Goal: Information Seeking & Learning: Find specific fact

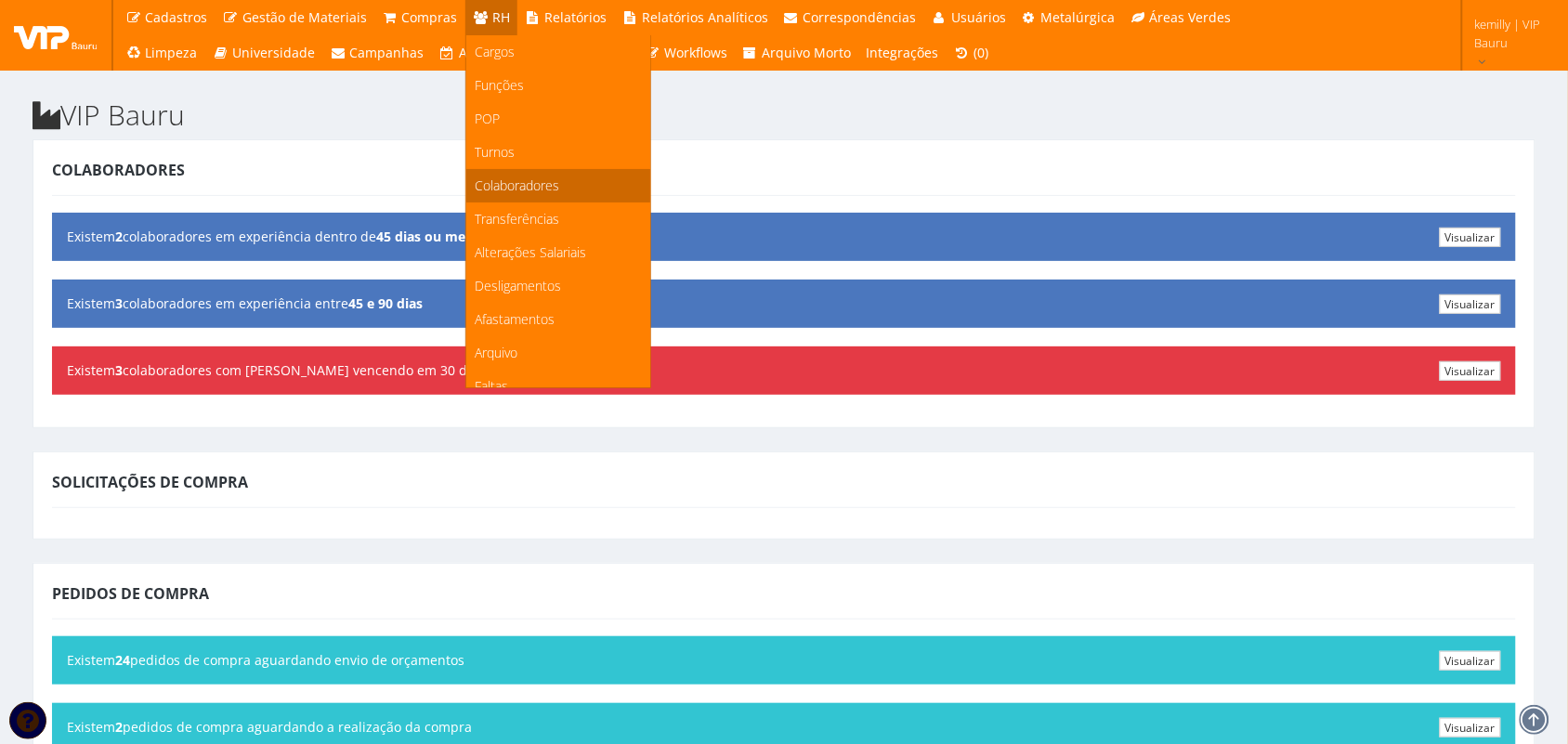
click at [509, 181] on span "Colaboradores" at bounding box center [518, 185] width 84 height 17
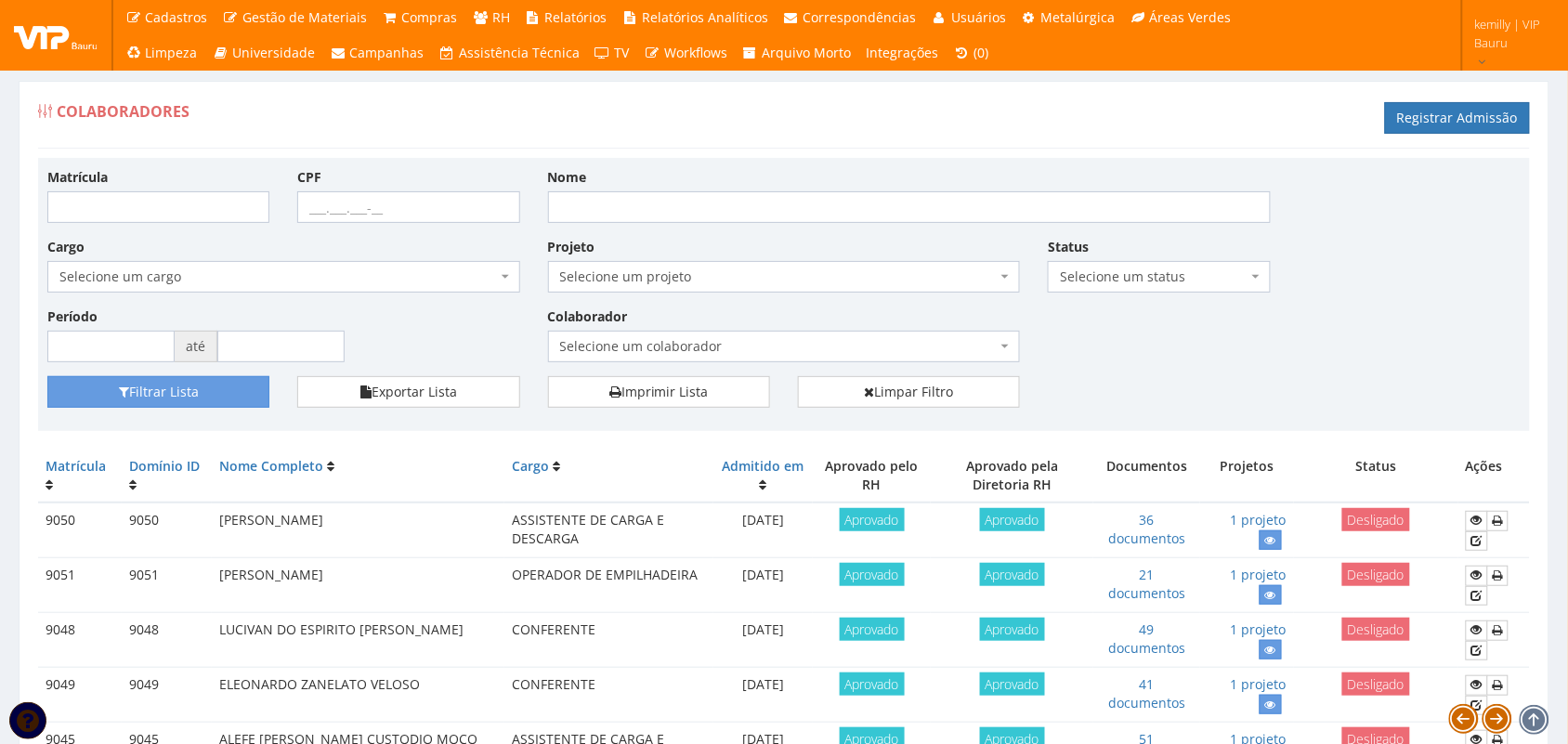
drag, startPoint x: 98, startPoint y: 237, endPoint x: -233, endPoint y: 275, distance: 333.2
drag, startPoint x: 536, startPoint y: 165, endPoint x: 1213, endPoint y: 381, distance: 710.6
click at [1213, 381] on div "Matrícula CPF Nome Cargo Selecione um cargo G1225 D0029 - 4110-05 - AGENTE DE A…" at bounding box center [784, 295] width 1492 height 274
click at [1206, 343] on div "Matrícula CPF Nome Cargo Selecione um cargo G1225 D0029 - 4110-05 - AGENTE DE A…" at bounding box center [784, 272] width 1501 height 210
click at [853, 210] on input "Nome" at bounding box center [909, 207] width 722 height 32
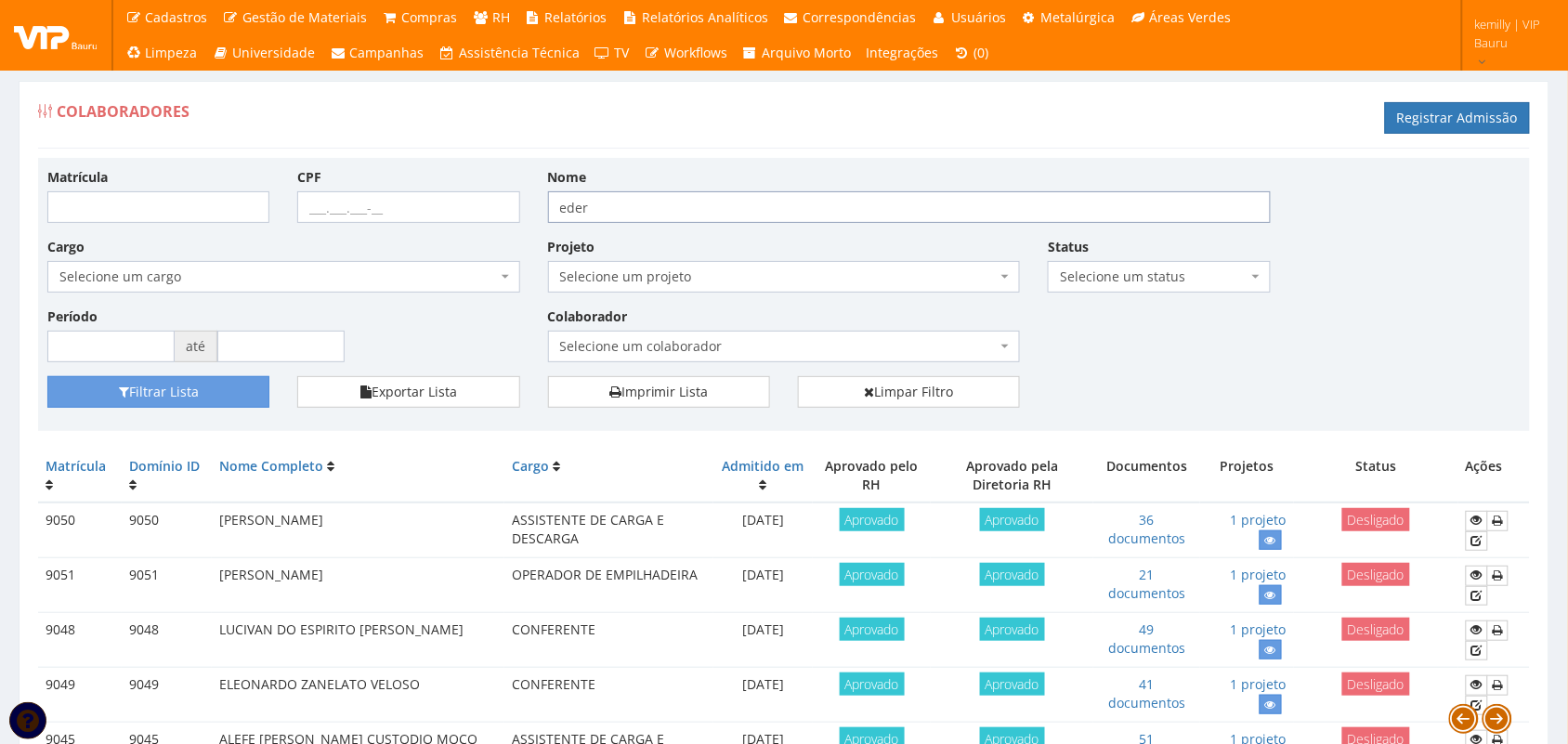
type input "eder"
click at [48, 376] on button "Filtrar Lista" at bounding box center [158, 392] width 222 height 32
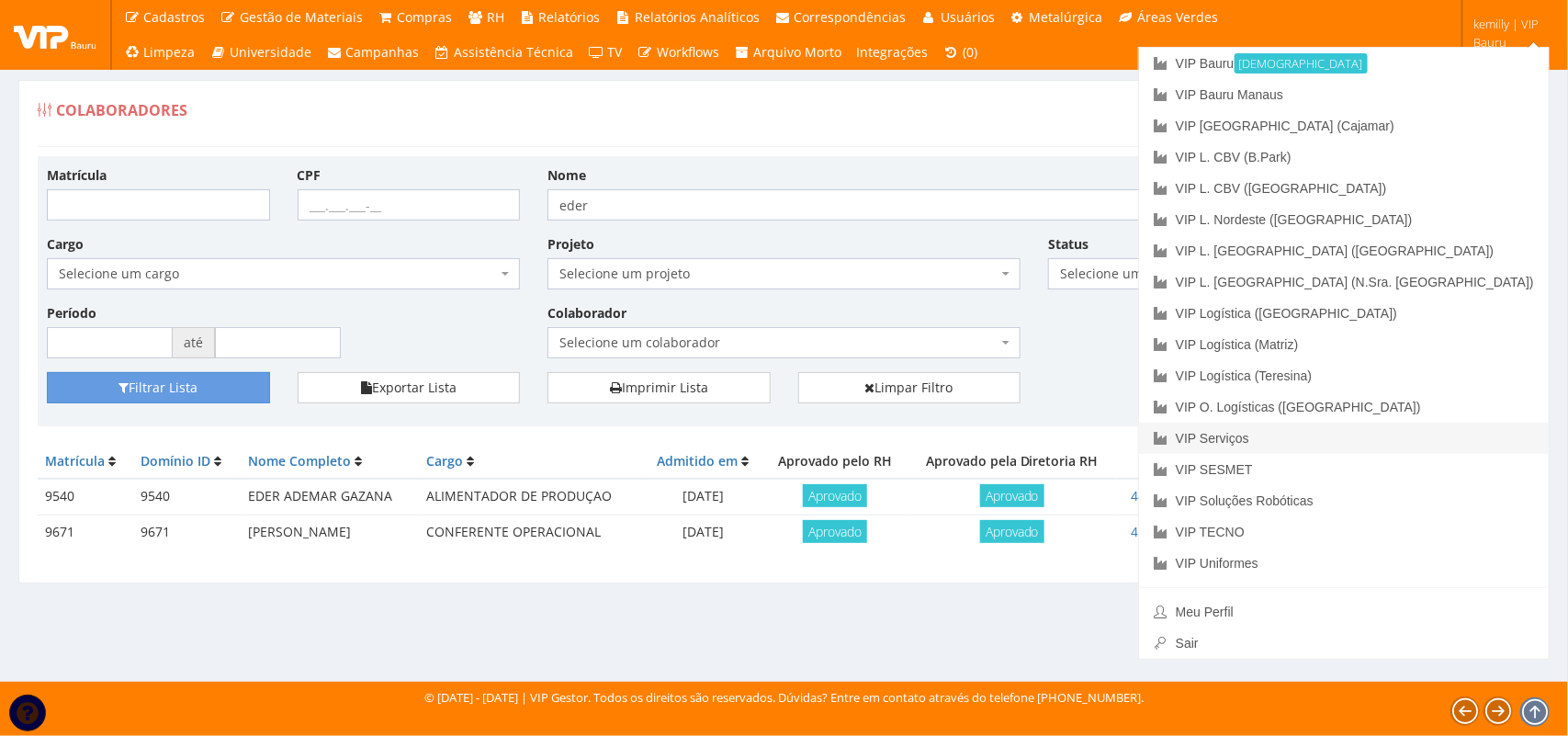
click at [1409, 434] on link "VIP Serviços" at bounding box center [1344, 439] width 410 height 32
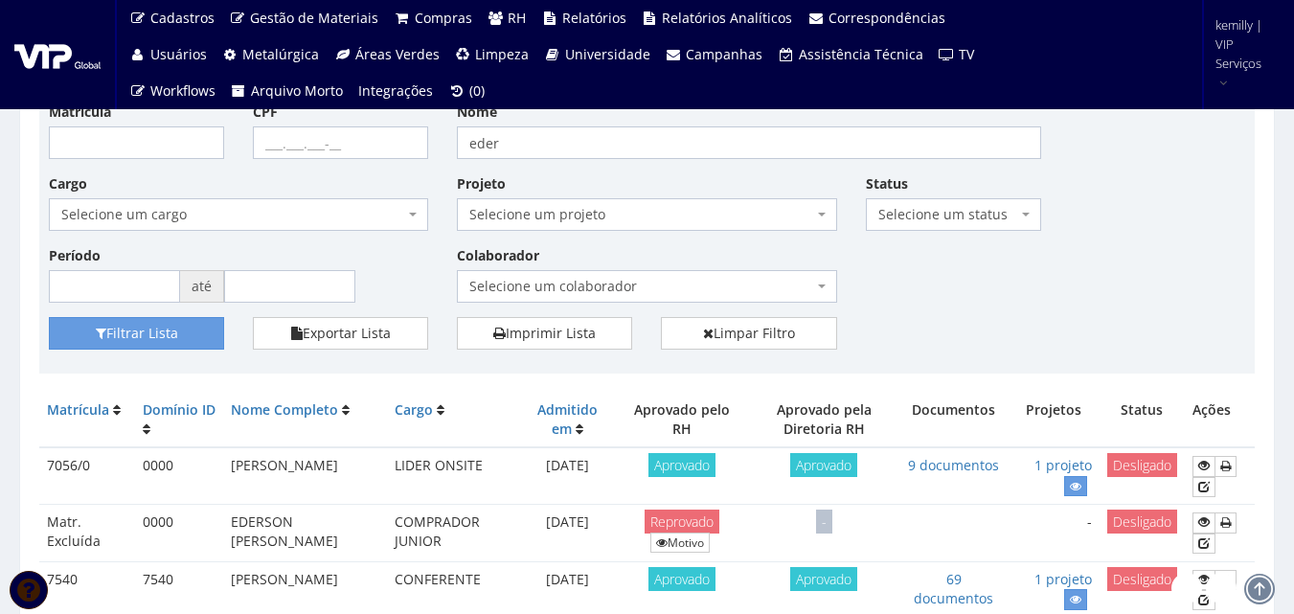
scroll to position [174, 0]
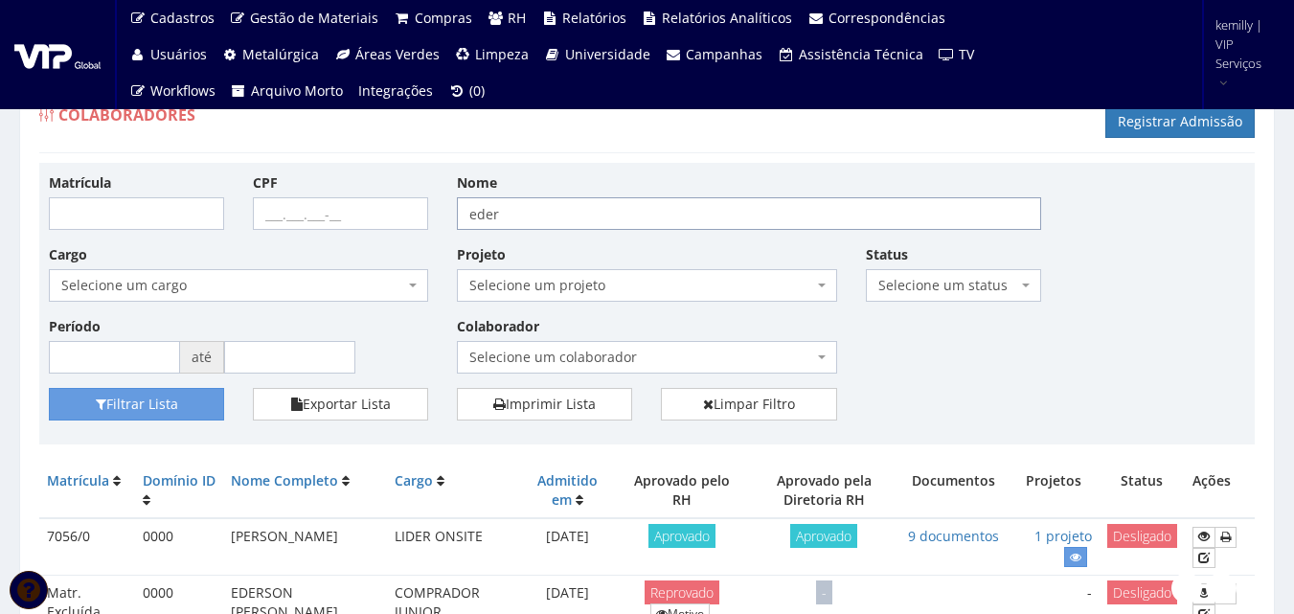
drag, startPoint x: 516, startPoint y: 208, endPoint x: 306, endPoint y: 215, distance: 210.9
click at [306, 215] on div "Matrícula CPF Nome eder Cargo Selecione um cargo G0610 D0029 - 4110-05 - AGENTE…" at bounding box center [646, 280] width 1225 height 216
type input "valdomiro"
click at [49, 388] on button "Filtrar Lista" at bounding box center [136, 404] width 175 height 33
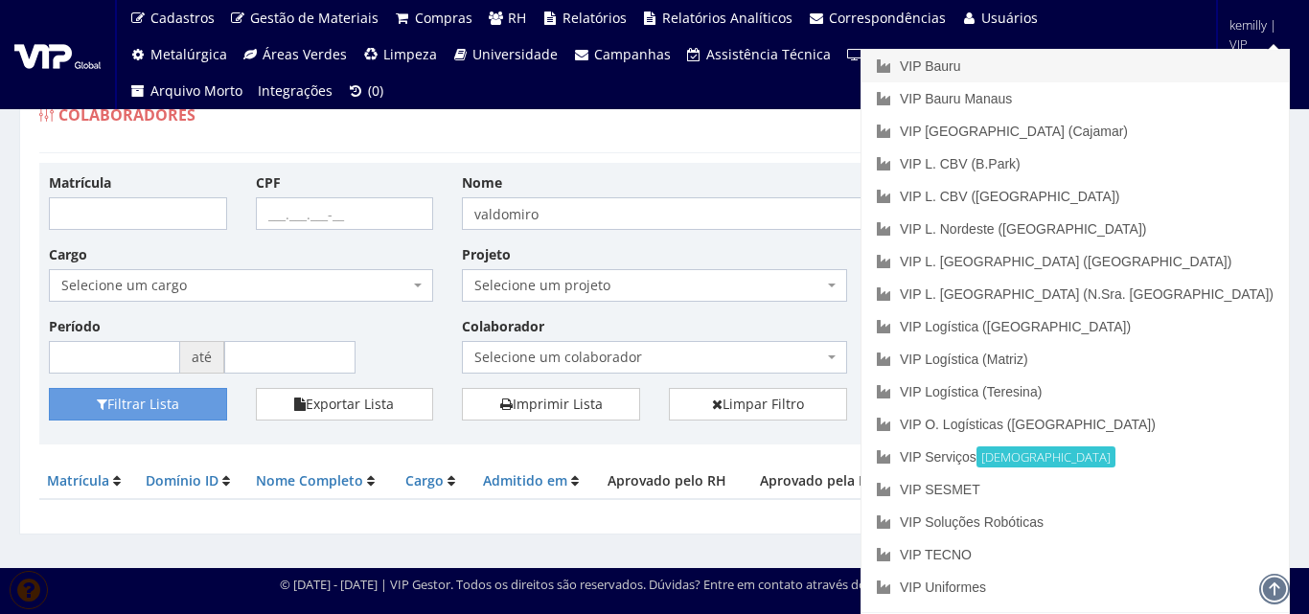
click at [1125, 73] on link "VIP Bauru" at bounding box center [1074, 66] width 427 height 33
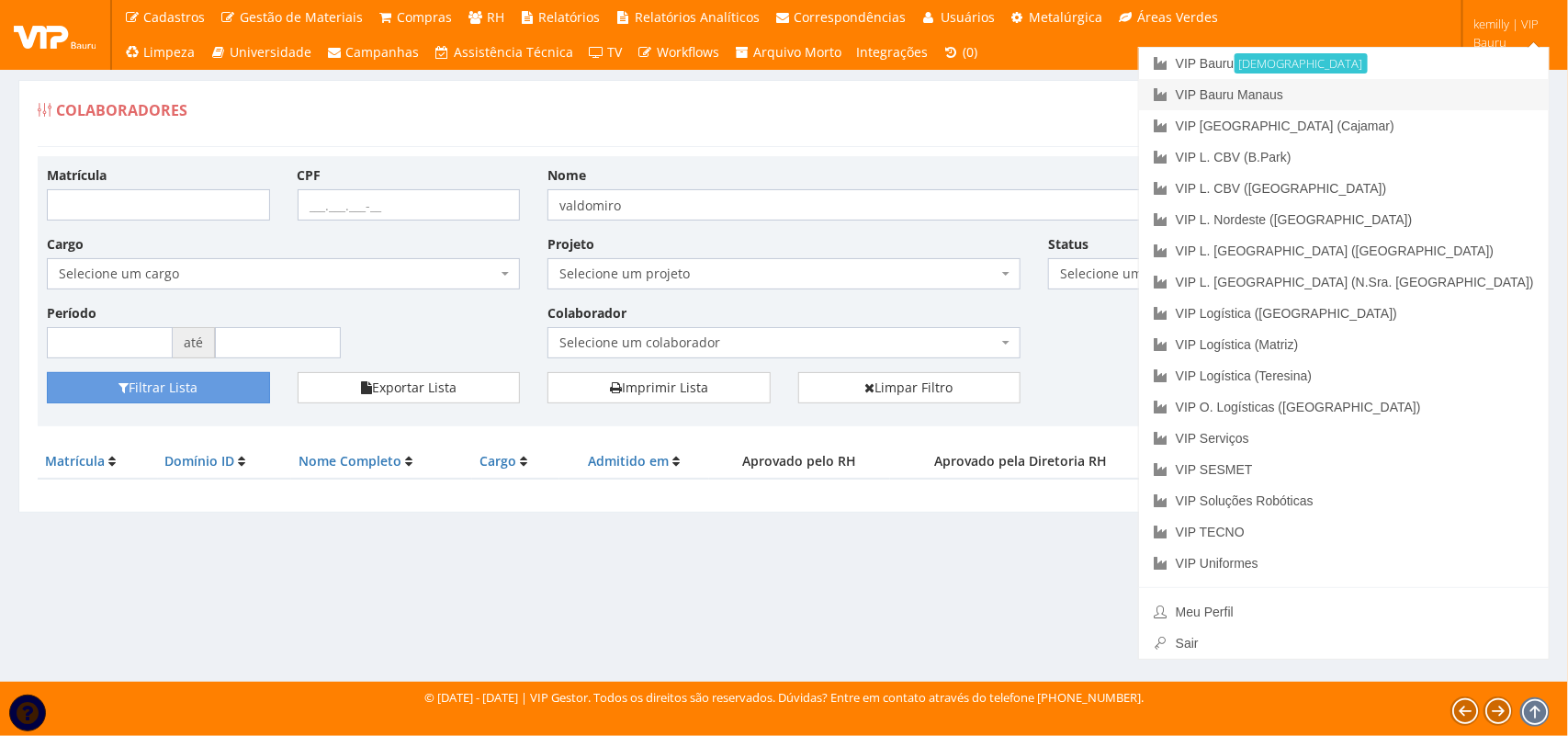
click at [1408, 95] on link "VIP Bauru Manaus" at bounding box center [1344, 94] width 410 height 32
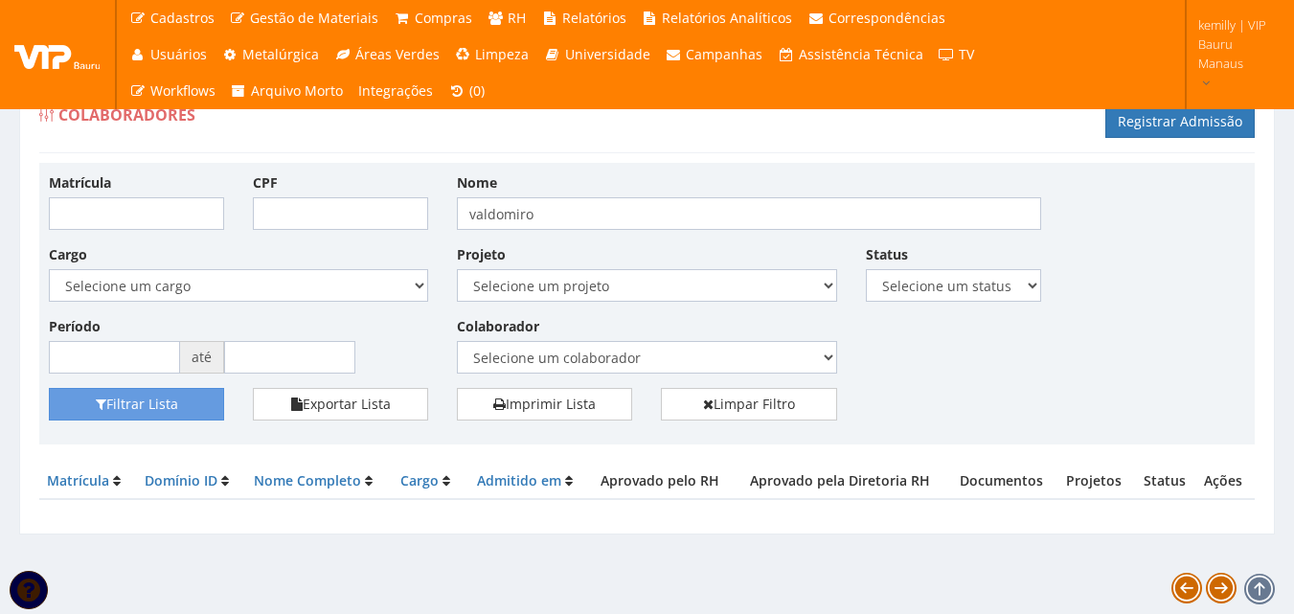
click at [1250, 26] on span "kemilly | VIP Bauru Manaus" at bounding box center [1234, 43] width 71 height 57
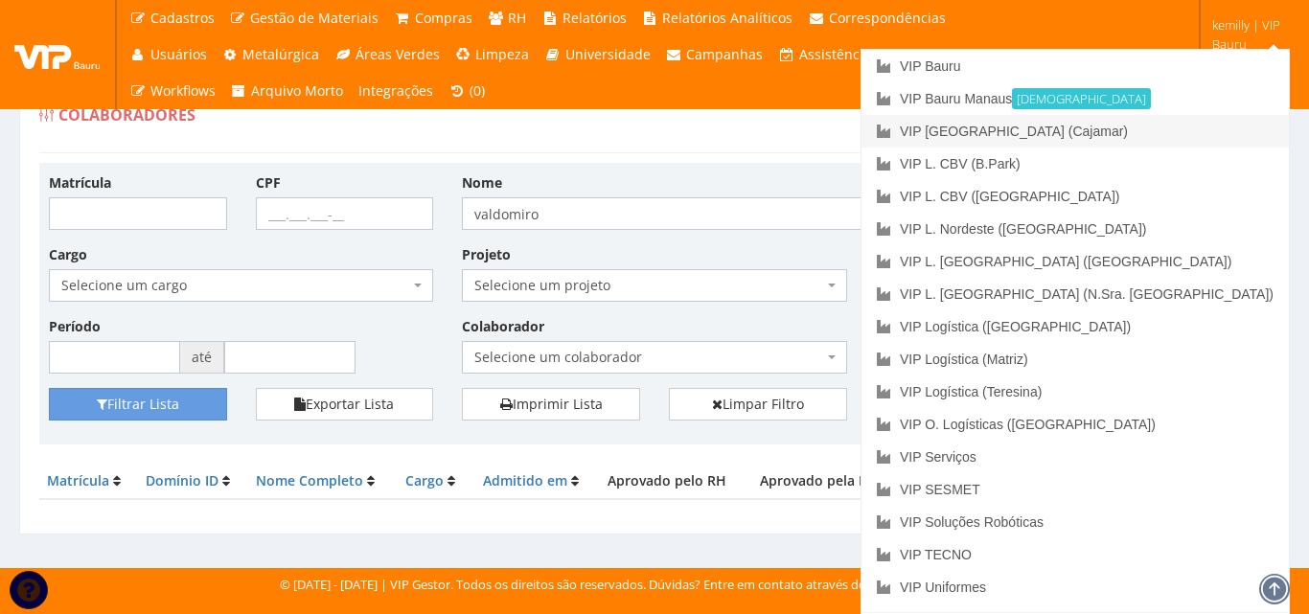
click at [1182, 132] on link "VIP [GEOGRAPHIC_DATA] (Cajamar)" at bounding box center [1074, 131] width 427 height 33
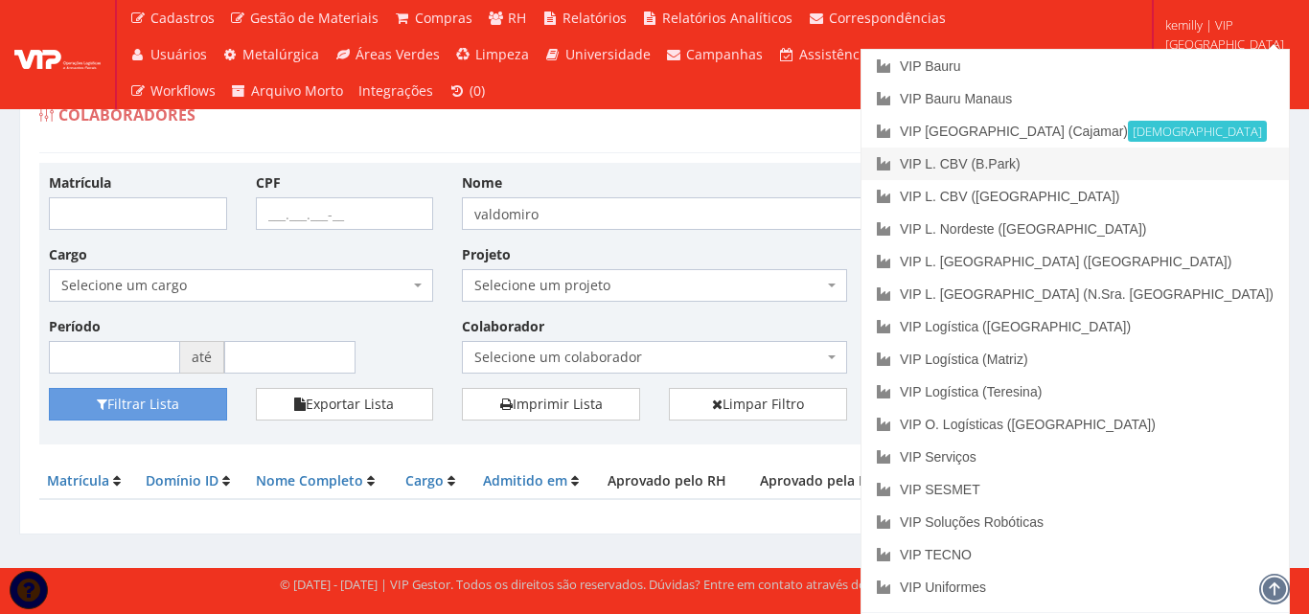
click at [1165, 162] on link "VIP L. CBV (B.Park)" at bounding box center [1074, 164] width 427 height 33
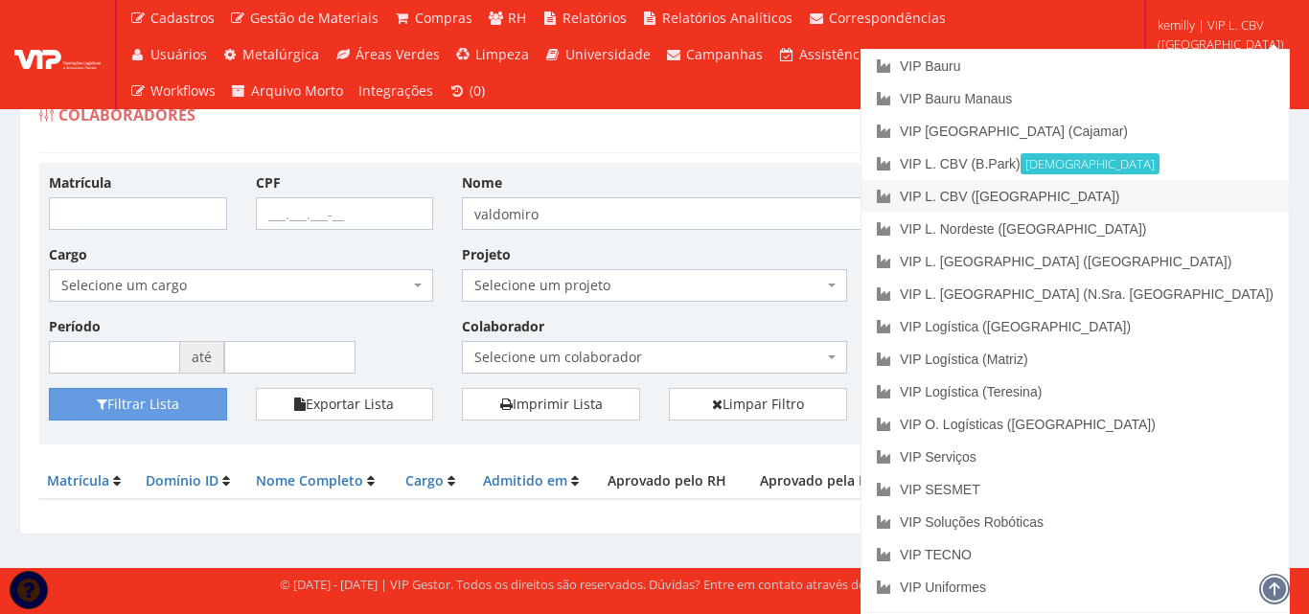
click at [1182, 197] on link "VIP L. CBV ([GEOGRAPHIC_DATA])" at bounding box center [1074, 196] width 427 height 33
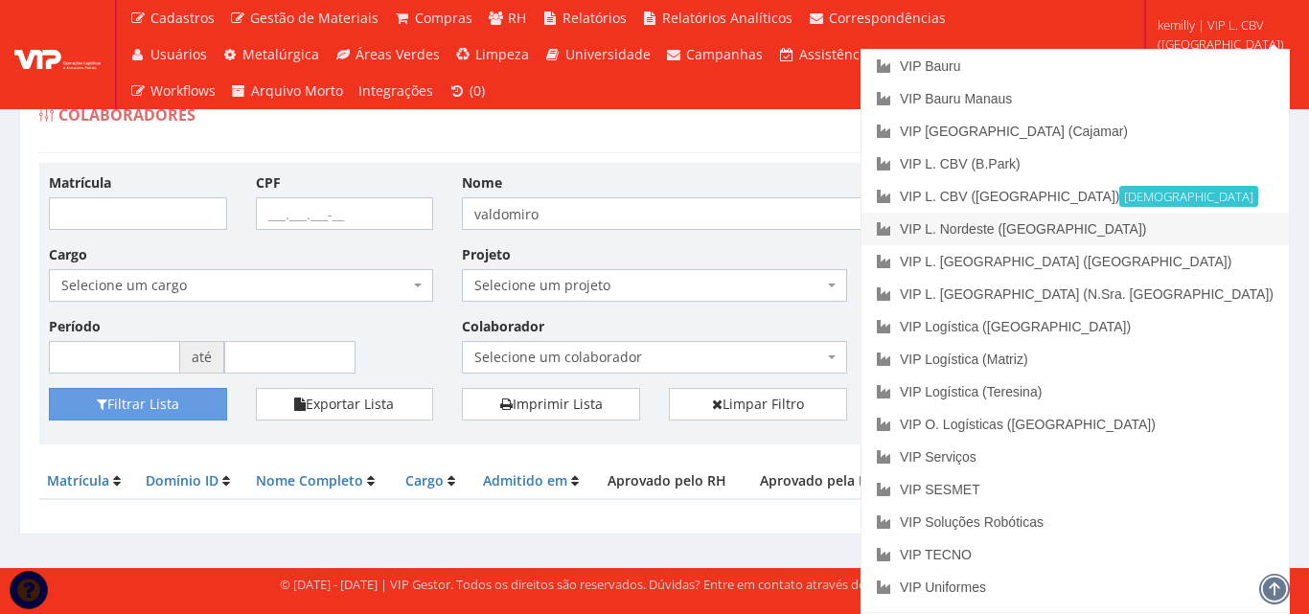
click at [1199, 231] on link "VIP L. Nordeste ([GEOGRAPHIC_DATA])" at bounding box center [1074, 229] width 427 height 33
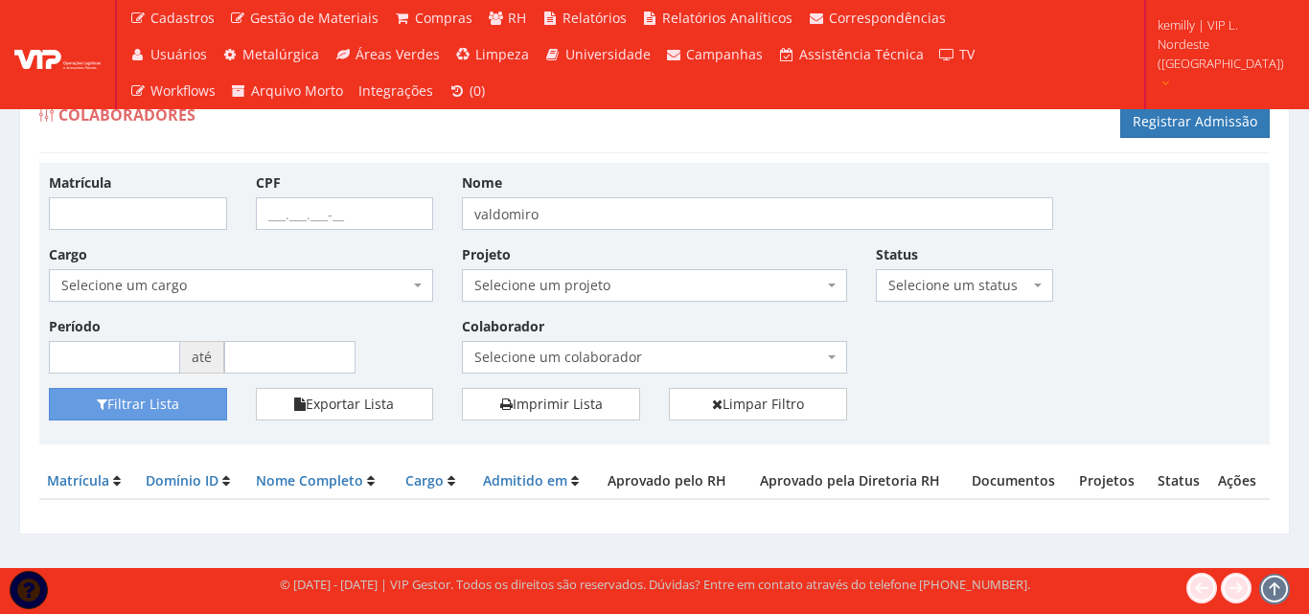
click at [1186, 53] on link "kemilly | VIP L. Nordeste (Teresina)" at bounding box center [1220, 52] width 140 height 104
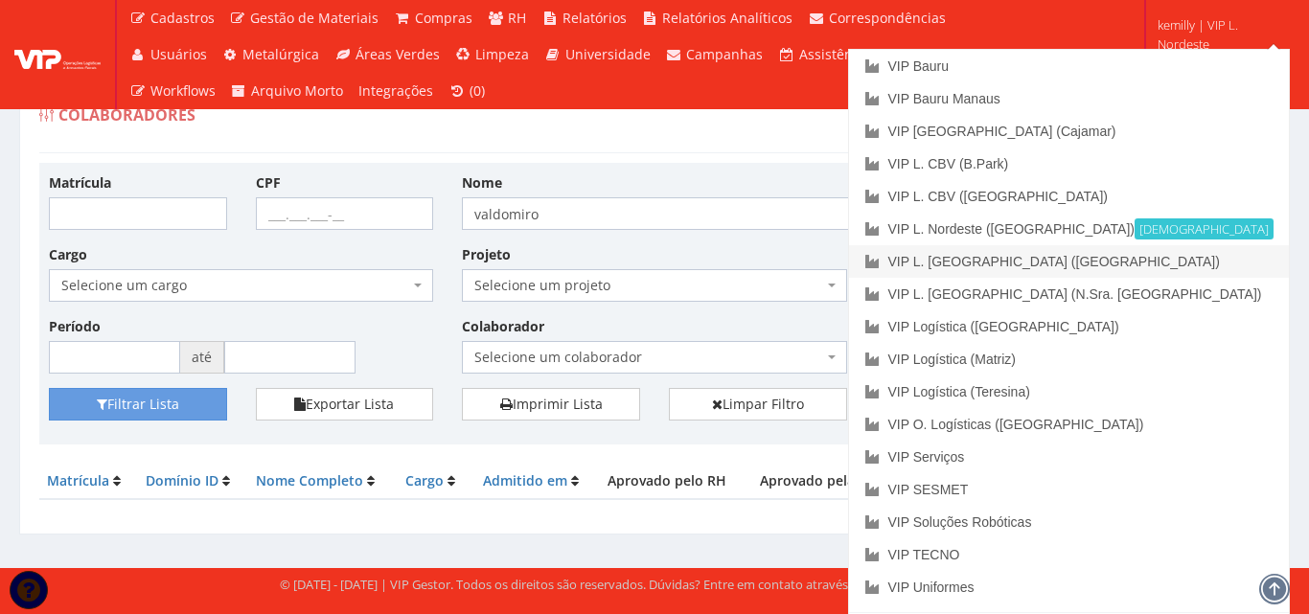
click at [1161, 267] on link "VIP L. [GEOGRAPHIC_DATA] ([GEOGRAPHIC_DATA])" at bounding box center [1069, 261] width 440 height 33
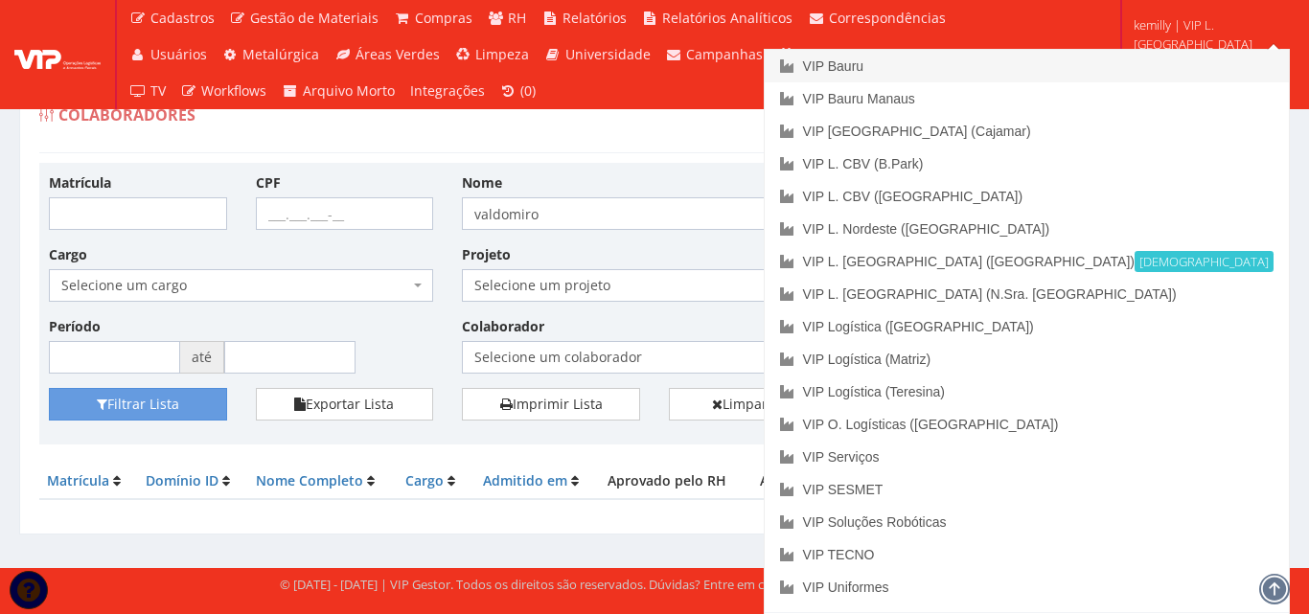
click at [1204, 55] on link "VIP Bauru" at bounding box center [1027, 66] width 524 height 33
click at [1203, 323] on link "VIP Logística ([GEOGRAPHIC_DATA])" at bounding box center [1027, 326] width 524 height 33
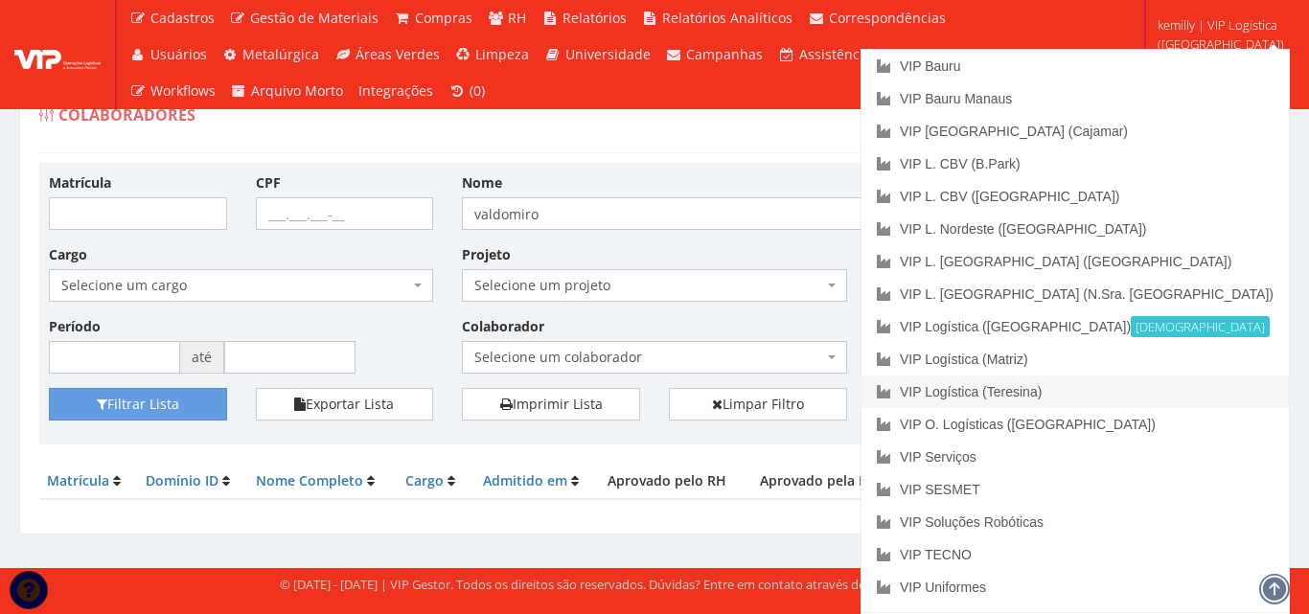
click at [1152, 395] on link "VIP Logística (Teresina)" at bounding box center [1074, 392] width 427 height 33
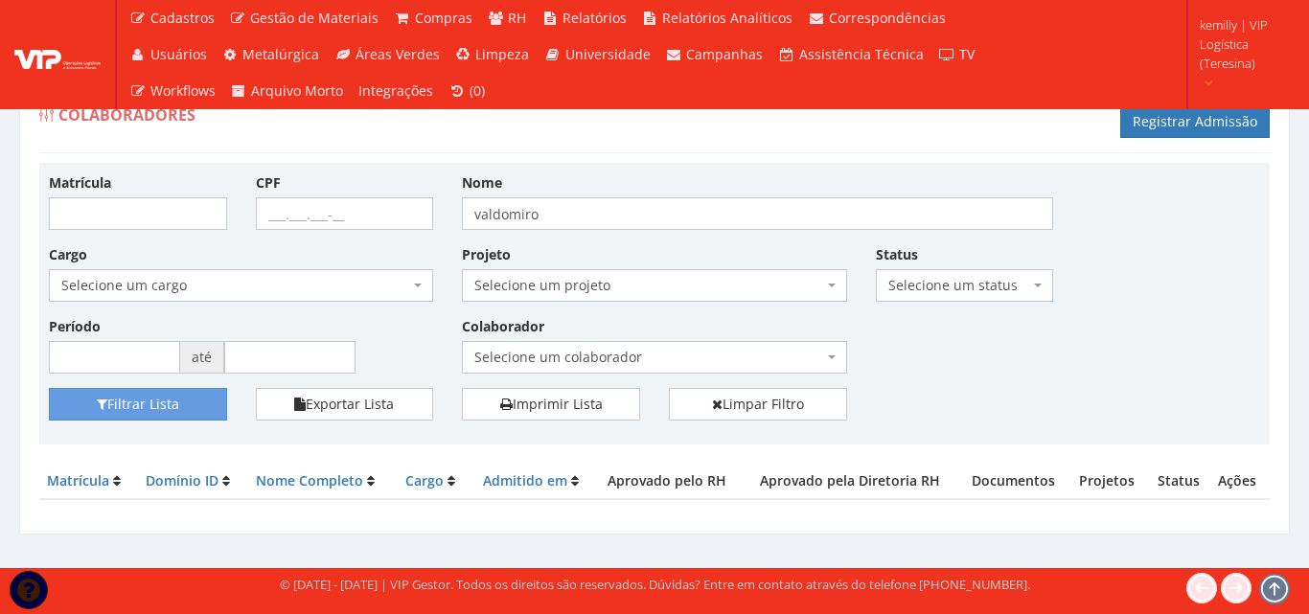
click at [1193, 35] on link "kemilly | VIP Logística (Teresina)" at bounding box center [1241, 52] width 98 height 104
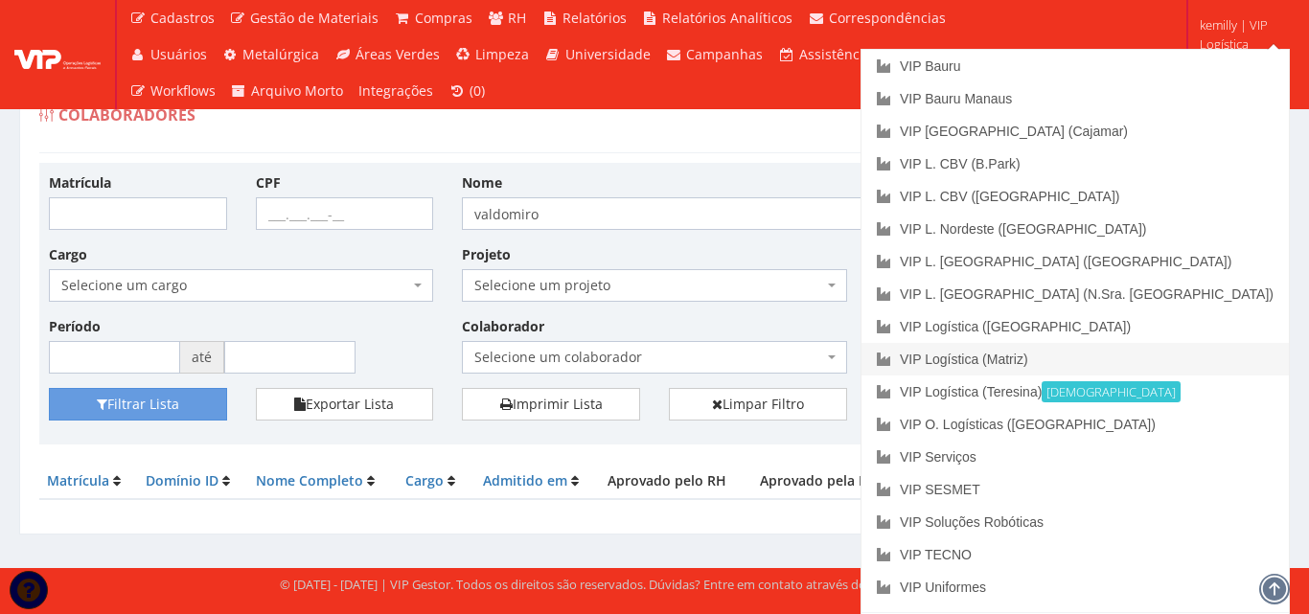
click at [1158, 363] on link "VIP Logística (Matriz)" at bounding box center [1074, 359] width 427 height 33
drag, startPoint x: 1206, startPoint y: 39, endPoint x: 1206, endPoint y: 200, distance: 161.0
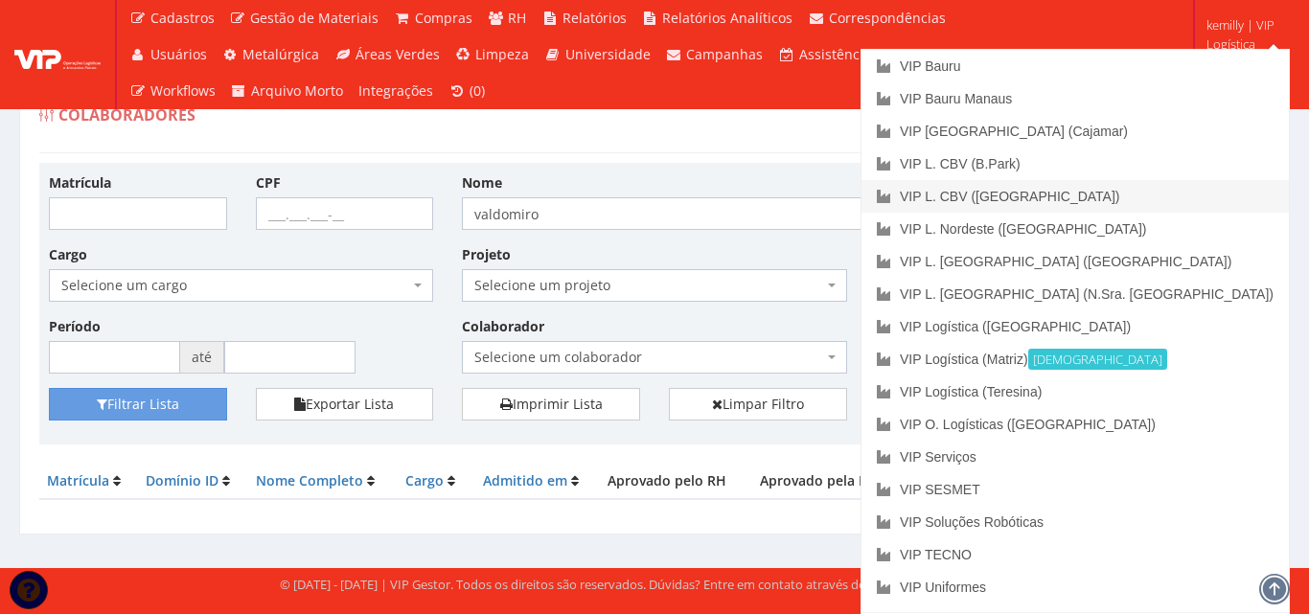
click at [1206, 40] on span "kemilly | VIP Logística (Matriz)" at bounding box center [1245, 43] width 78 height 57
click at [1185, 422] on link "VIP O. Logísticas ([GEOGRAPHIC_DATA])" at bounding box center [1074, 424] width 427 height 33
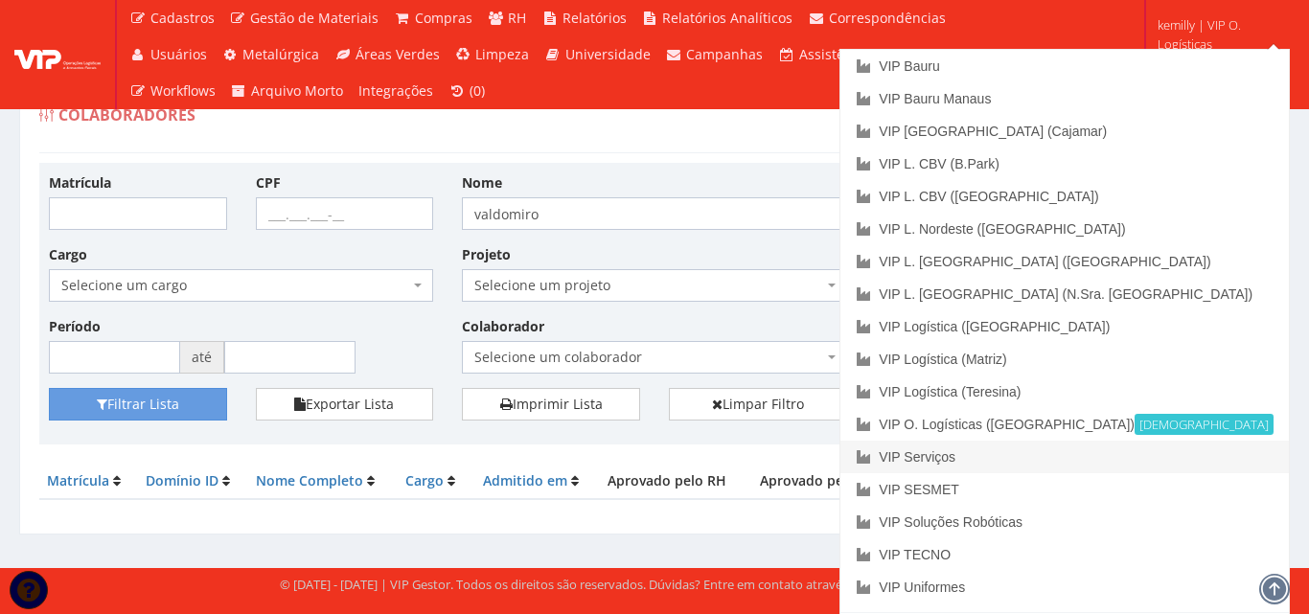
click at [1085, 453] on link "VIP Serviços" at bounding box center [1064, 457] width 448 height 33
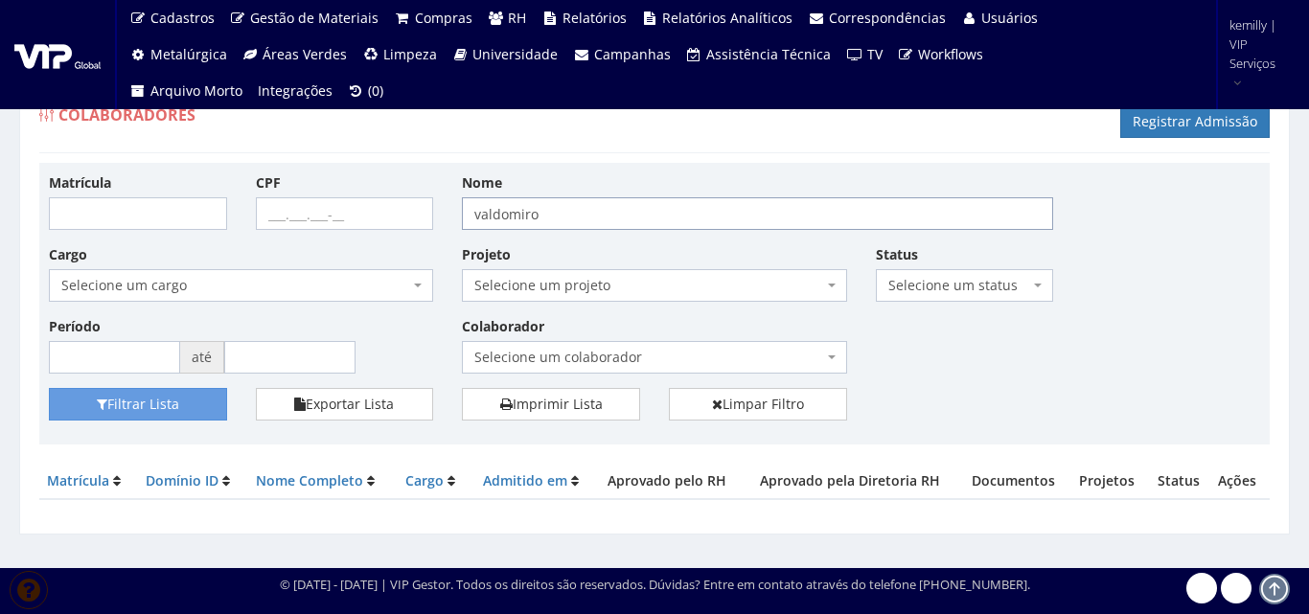
click at [594, 217] on input "valdomiro" at bounding box center [757, 213] width 591 height 33
type input "v"
type input "junior"
click at [49, 388] on button "Filtrar Lista" at bounding box center [138, 404] width 178 height 33
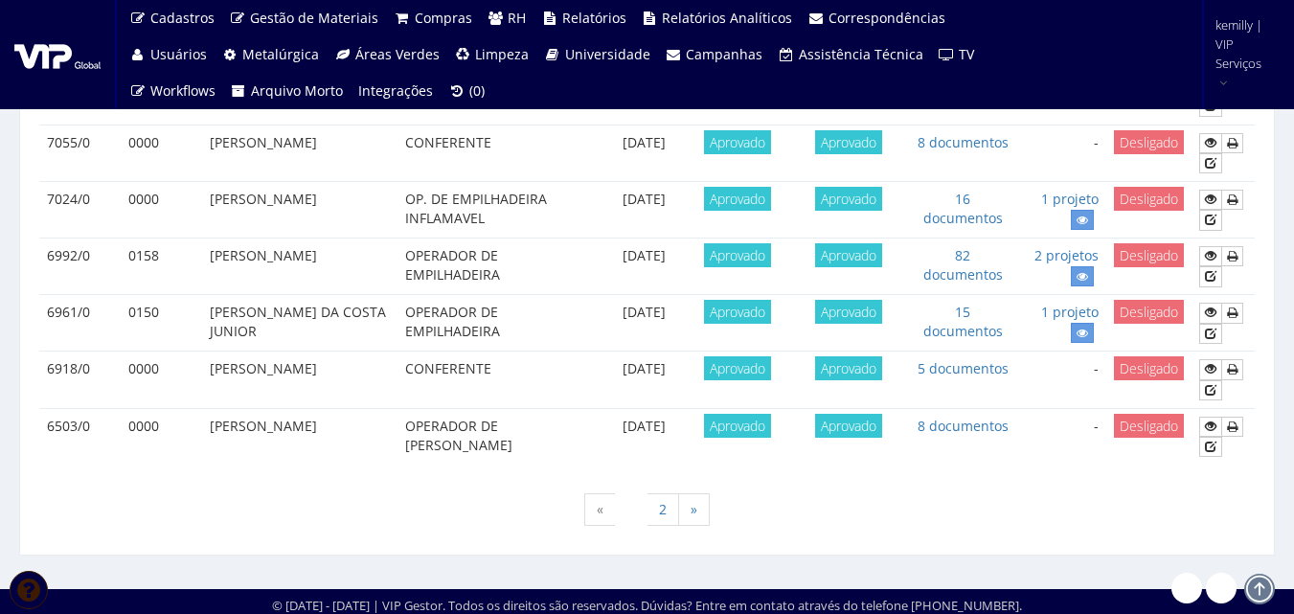
scroll to position [1812, 0]
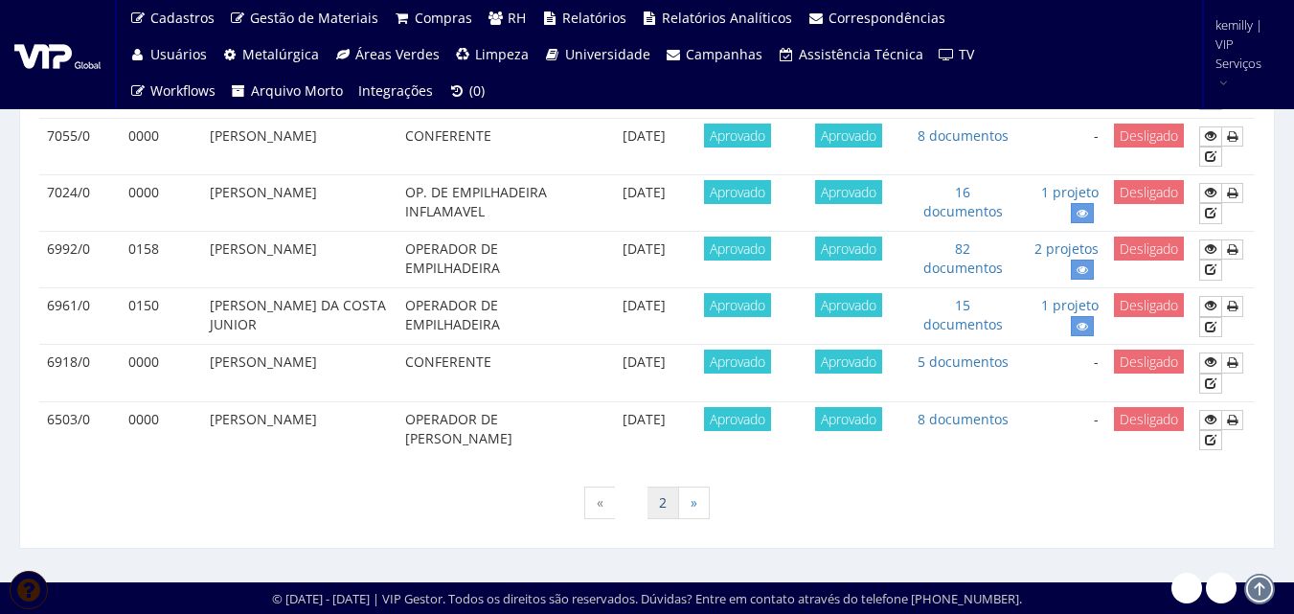
click at [665, 504] on link "2" at bounding box center [663, 503] width 33 height 33
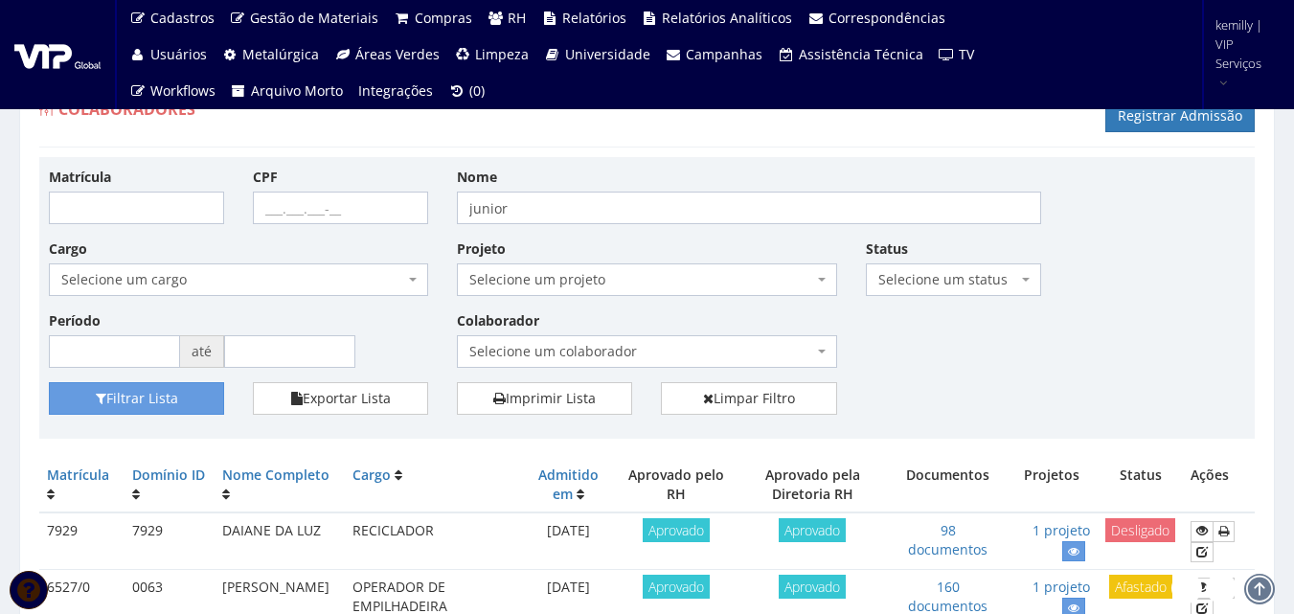
scroll to position [174, 0]
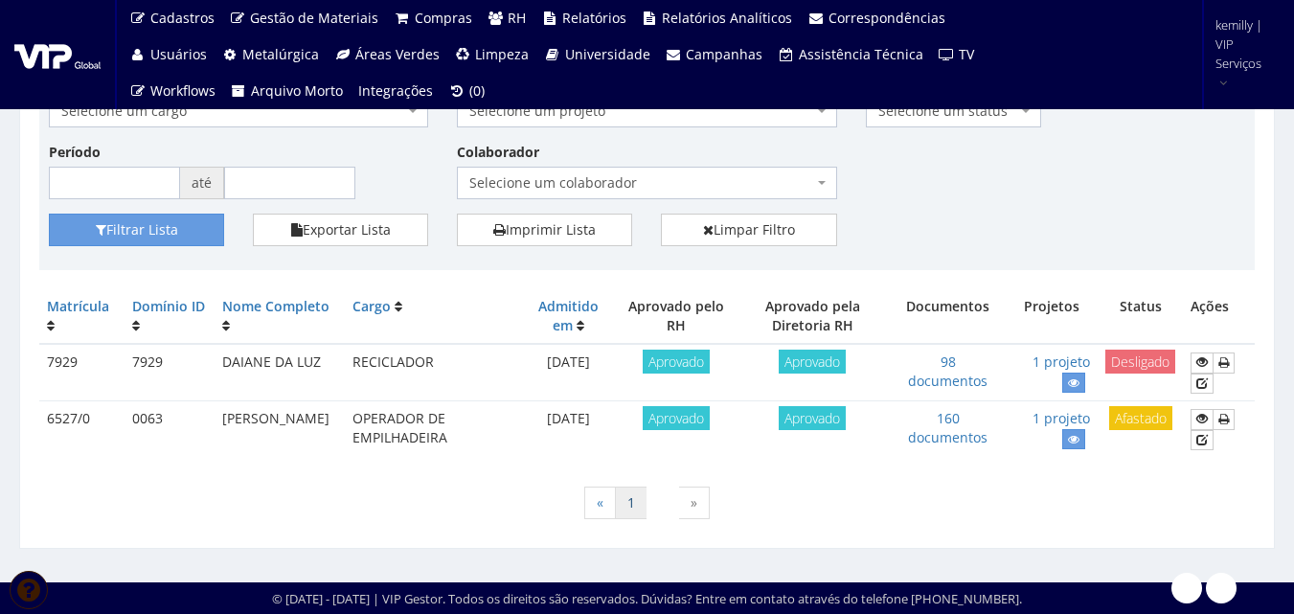
click at [632, 507] on link "1" at bounding box center [631, 503] width 33 height 33
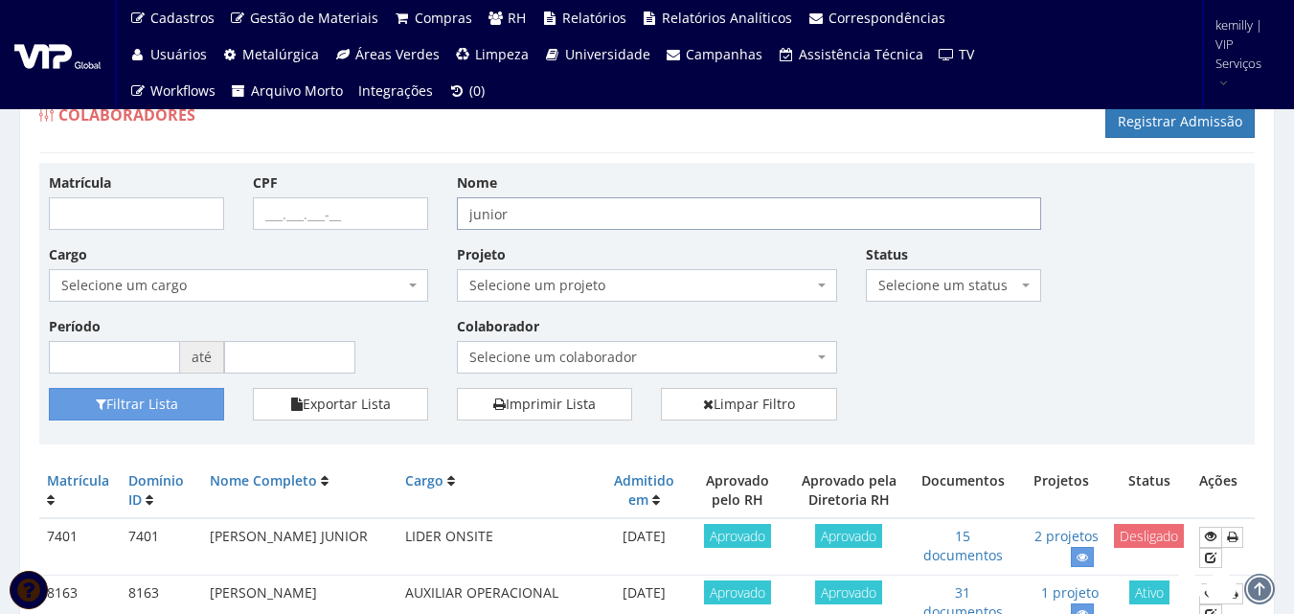
drag, startPoint x: 527, startPoint y: 205, endPoint x: 374, endPoint y: 214, distance: 153.5
click at [374, 214] on div "Matrícula CPF Nome junior Cargo Selecione um cargo G0610 D0029 - 4110-05 - AGEN…" at bounding box center [646, 280] width 1225 height 216
click at [178, 214] on input "Matrícula" at bounding box center [136, 213] width 175 height 33
type input "8111"
click at [49, 388] on button "Filtrar Lista" at bounding box center [136, 404] width 175 height 33
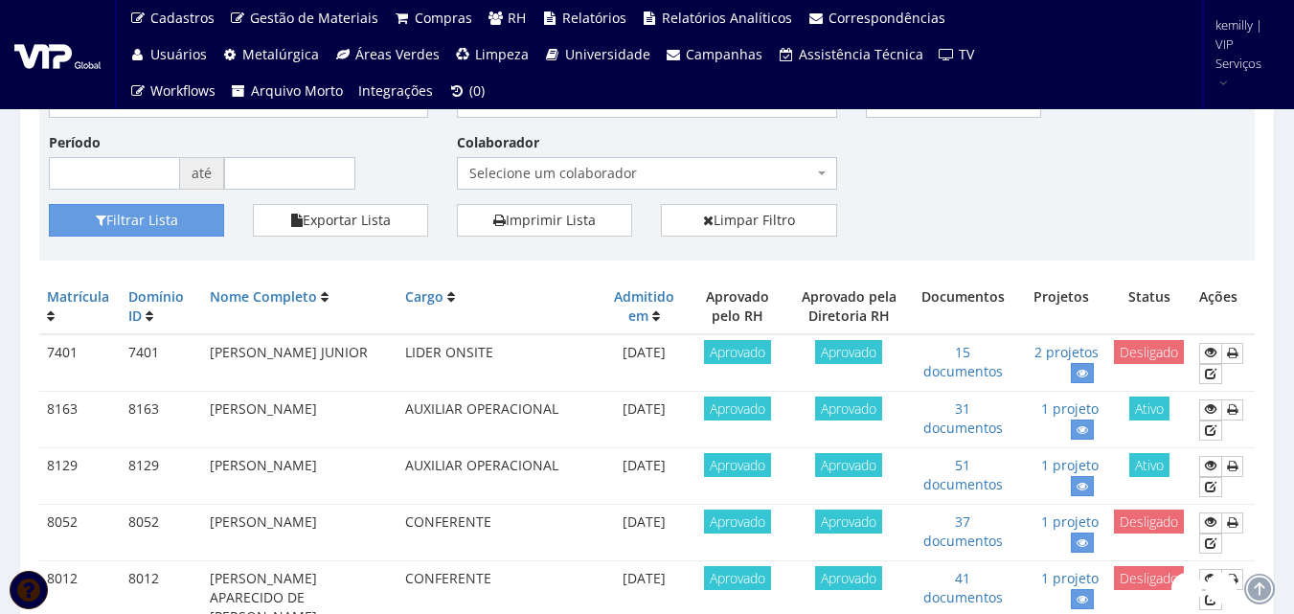
scroll to position [192, 0]
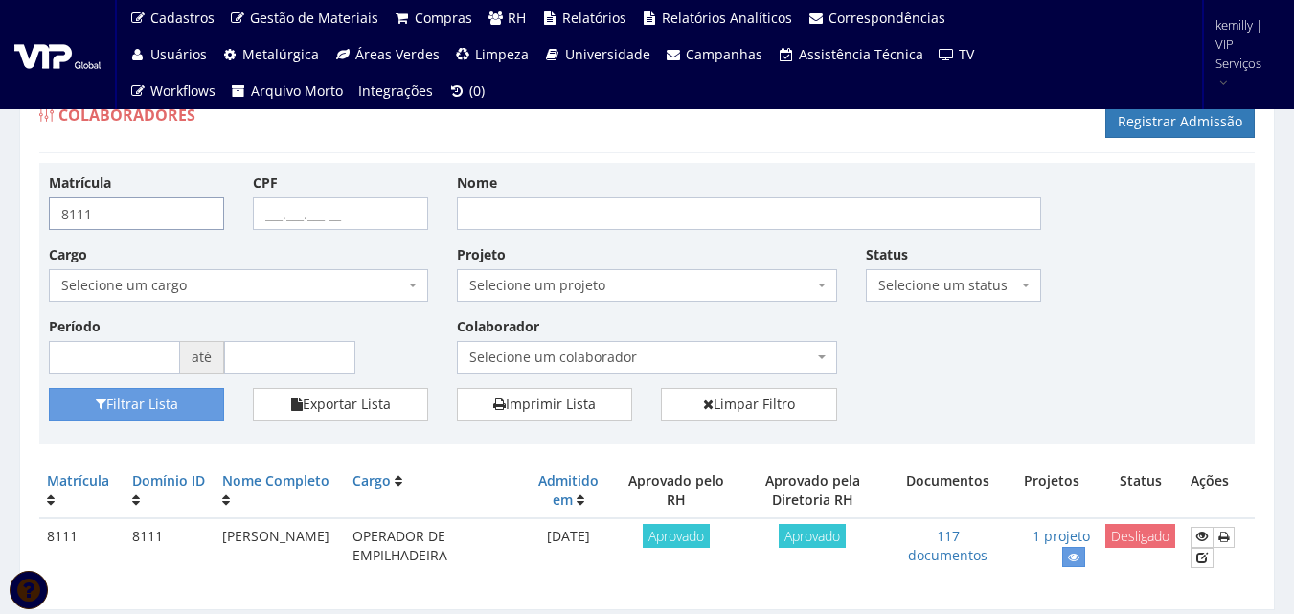
drag, startPoint x: 176, startPoint y: 214, endPoint x: -194, endPoint y: 220, distance: 370.8
click at [0, 220] on html "Cadastros Clientes Unidades Subclientes Unidades de Subclientes Projetos Vagas …" at bounding box center [647, 307] width 1294 height 614
click at [492, 219] on input "Nome" at bounding box center [749, 213] width 584 height 33
type input "eder"
click at [49, 388] on button "Filtrar Lista" at bounding box center [136, 404] width 175 height 33
